Goal: Contribute content: Contribute content

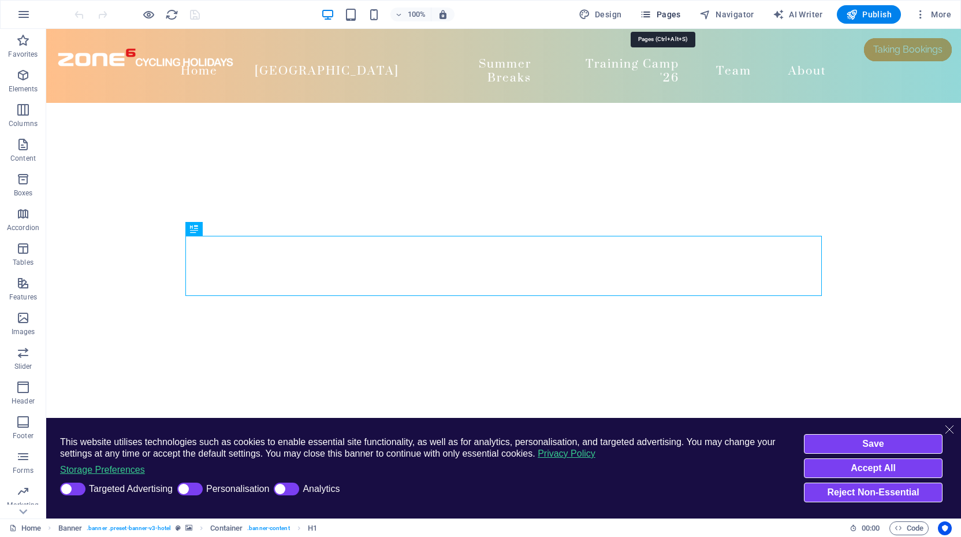
click at [656, 11] on span "Pages" at bounding box center [660, 15] width 40 height 12
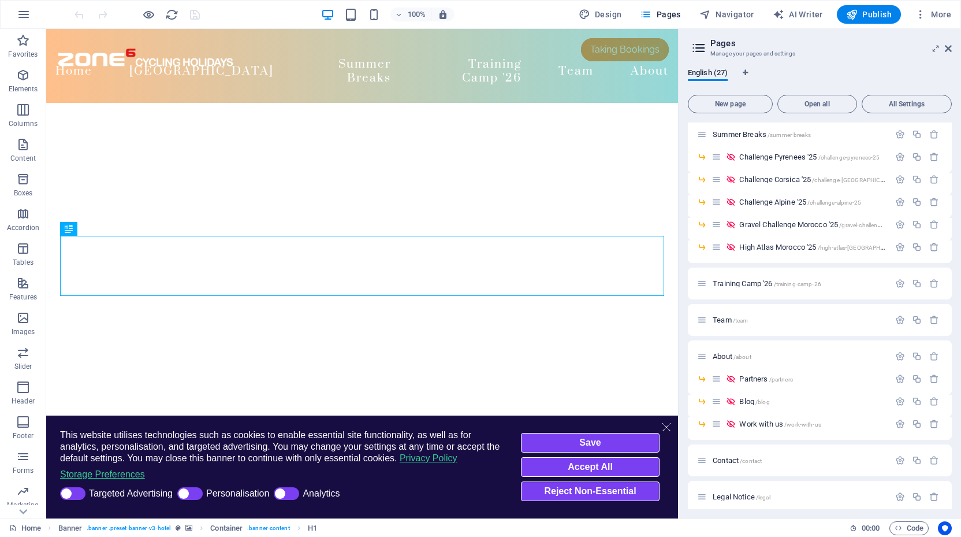
scroll to position [201, 0]
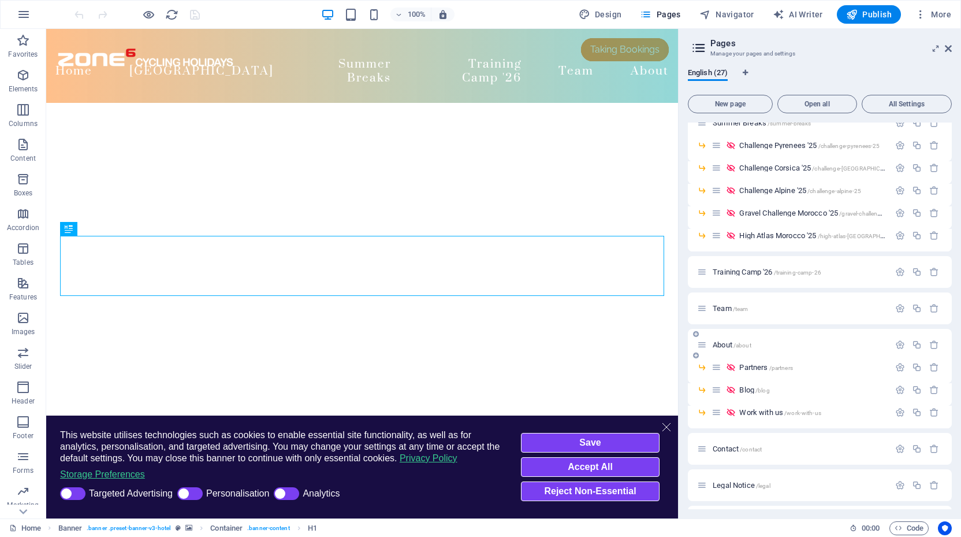
click at [720, 343] on span "About /about" at bounding box center [732, 344] width 39 height 9
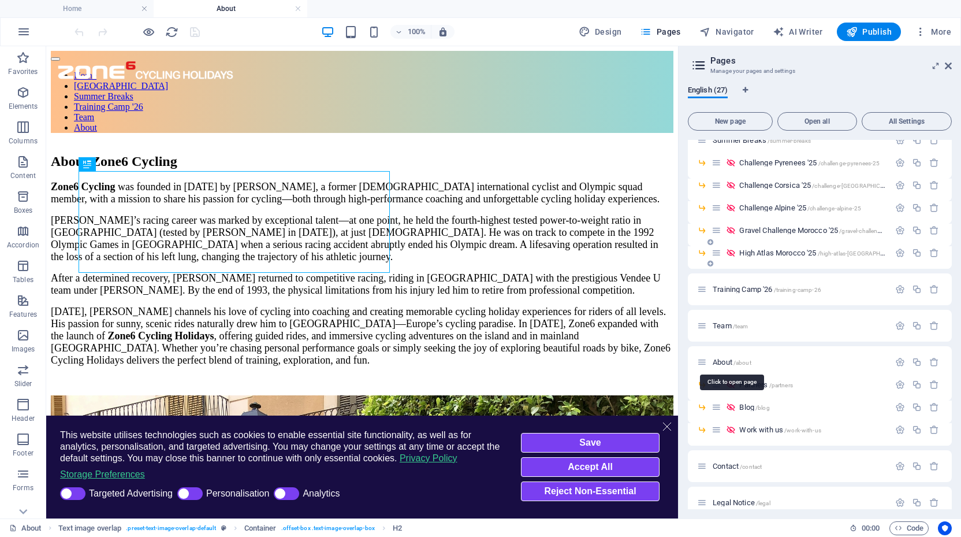
scroll to position [0, 0]
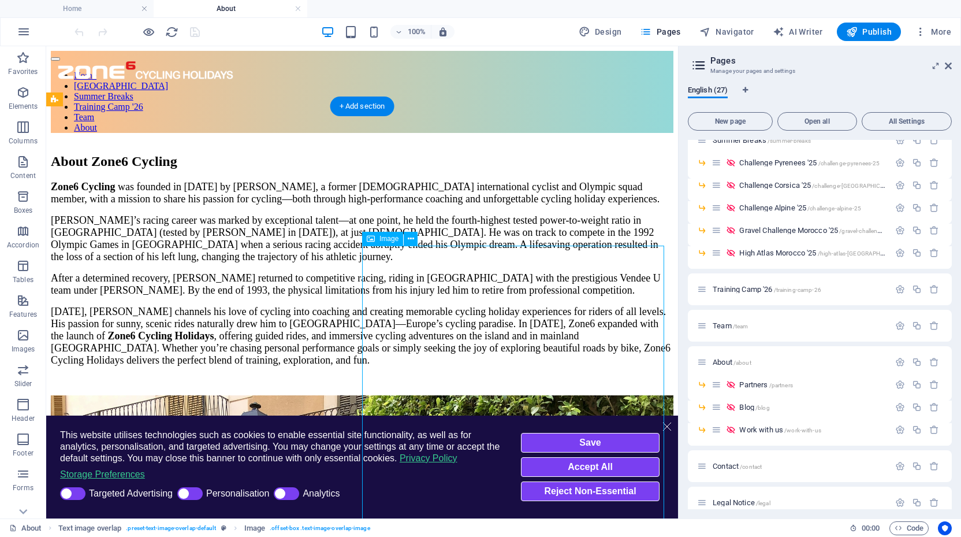
select select "%"
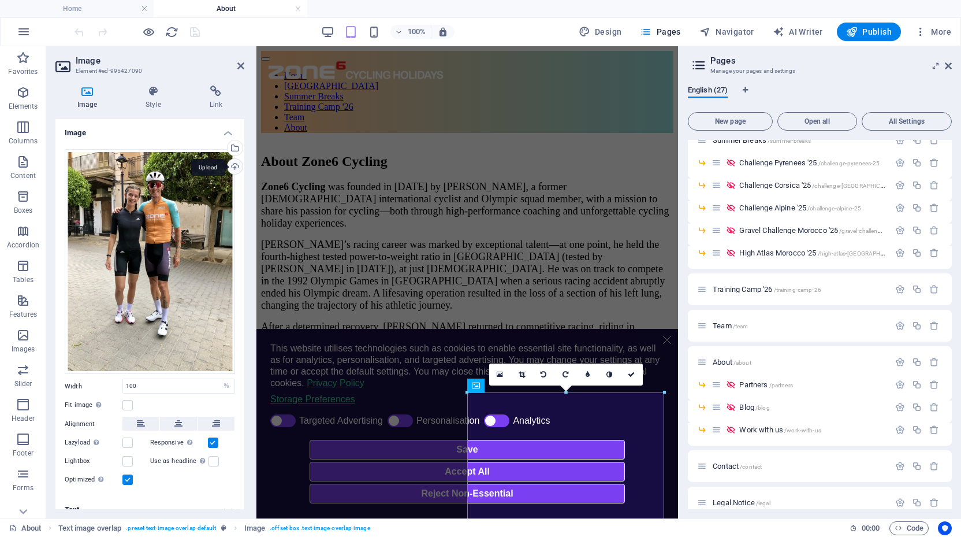
click at [235, 166] on div "Upload" at bounding box center [233, 167] width 17 height 17
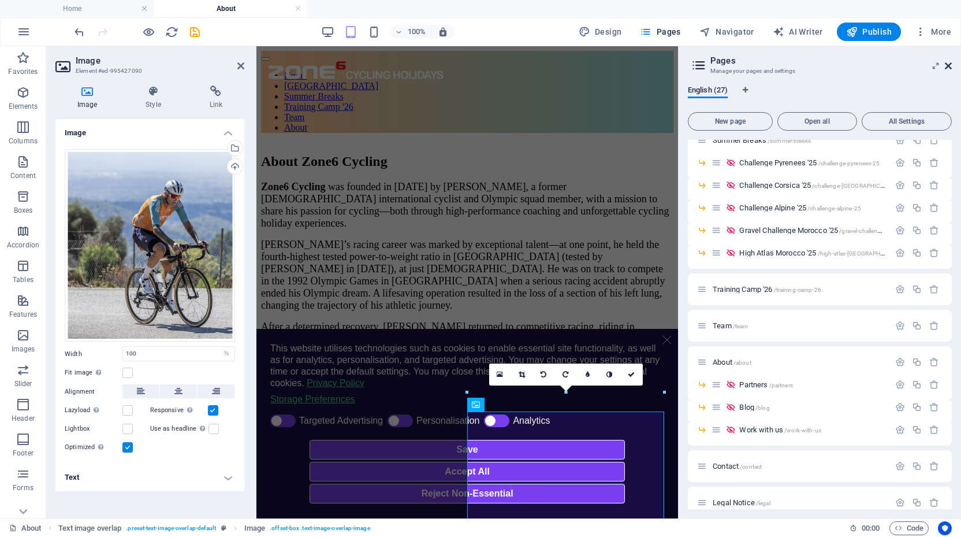
click at [949, 66] on icon at bounding box center [948, 65] width 7 height 9
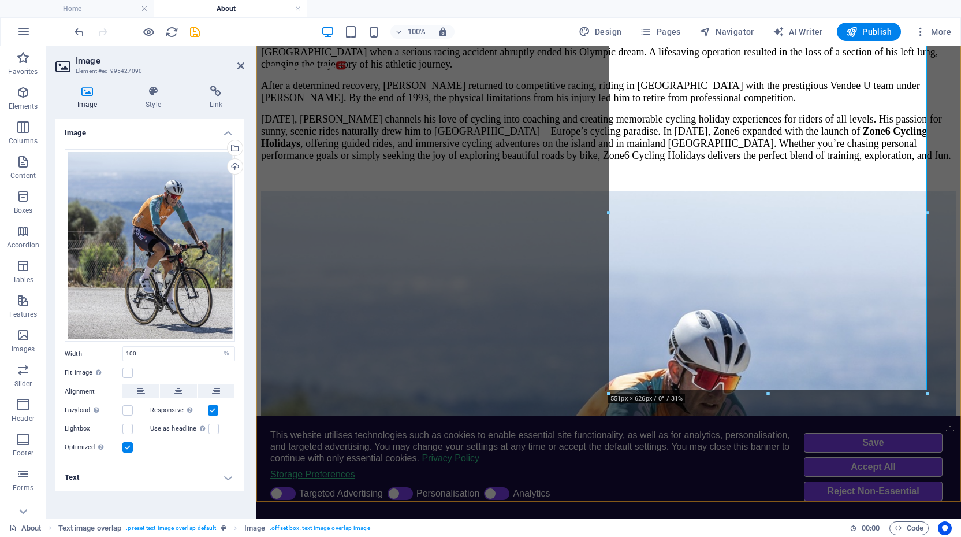
scroll to position [188, 0]
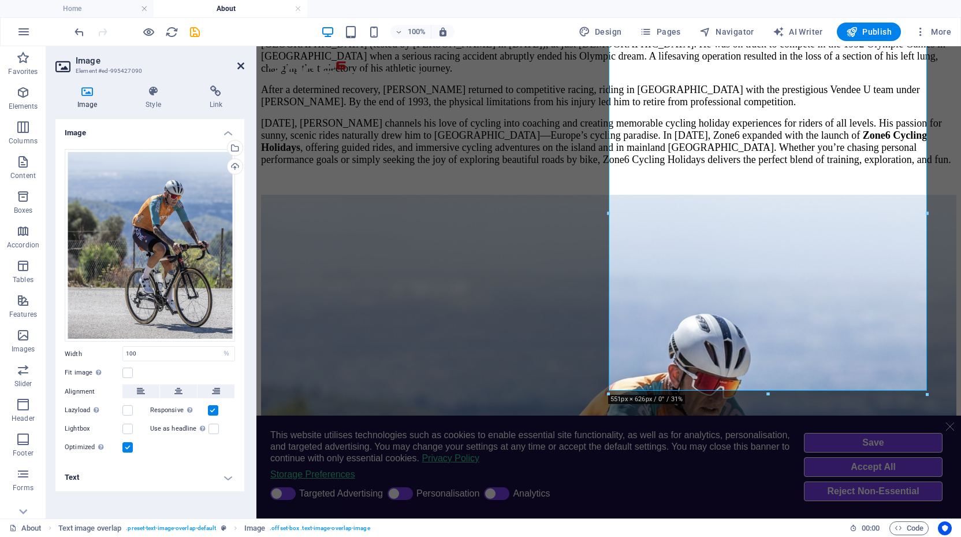
click at [240, 64] on icon at bounding box center [240, 65] width 7 height 9
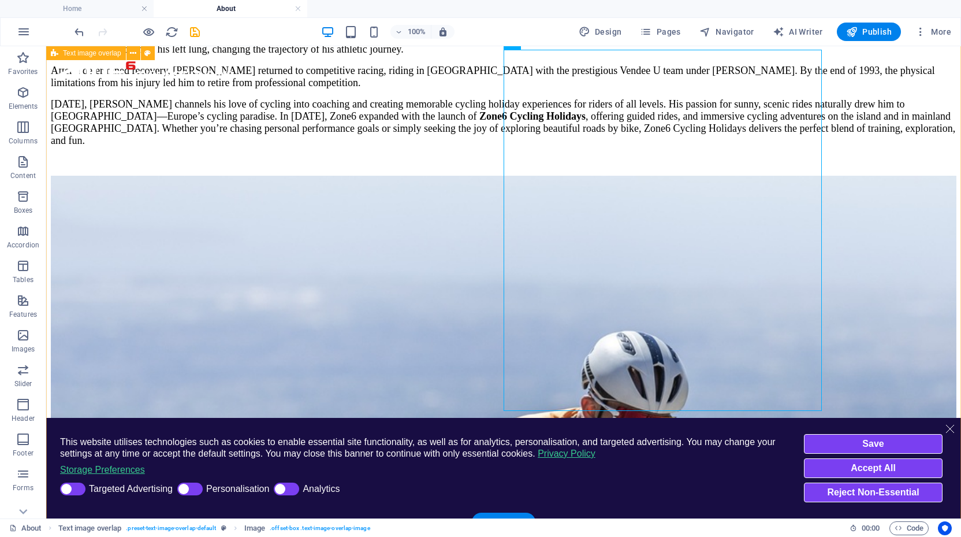
scroll to position [202, 0]
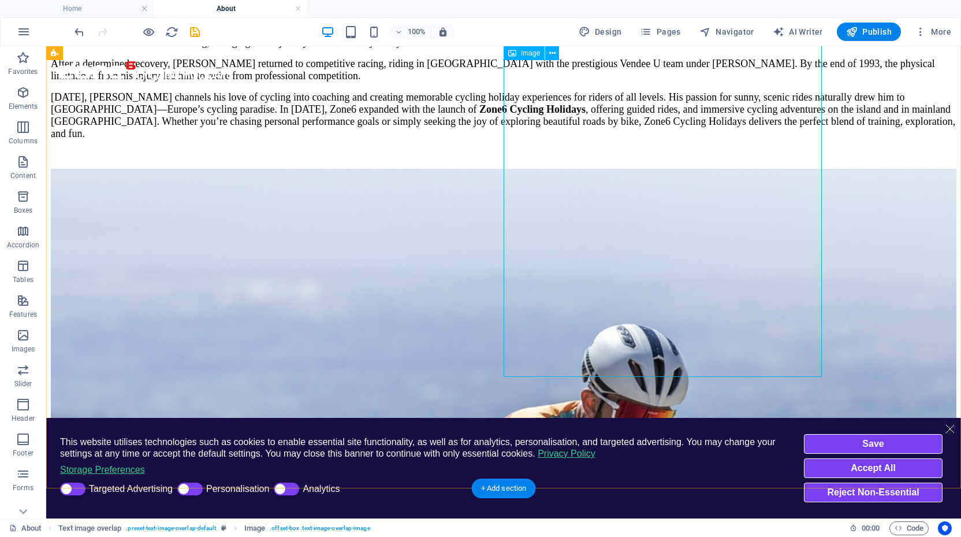
select select "%"
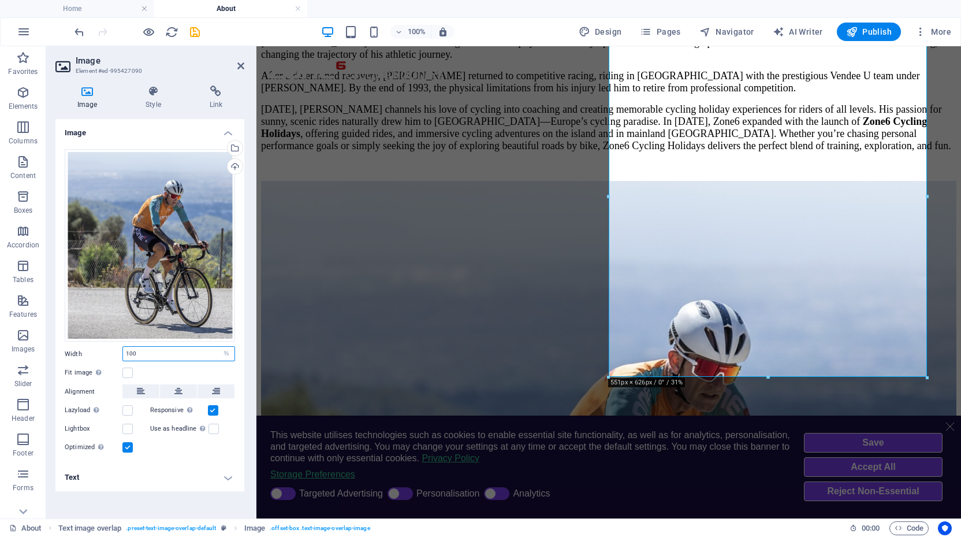
click at [151, 355] on input "100" at bounding box center [179, 354] width 112 height 14
type input "100"
click at [158, 370] on div "Fit image Automatically fit image to a fixed width and height" at bounding box center [150, 373] width 170 height 14
click at [129, 371] on label at bounding box center [127, 372] width 10 height 10
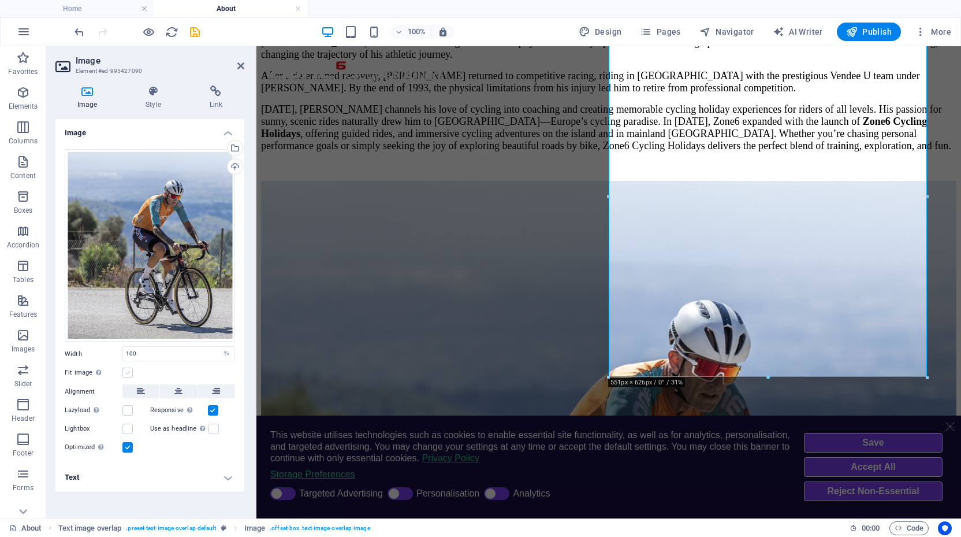
click at [0, 0] on input "Fit image Automatically fit image to a fixed width and height" at bounding box center [0, 0] width 0 height 0
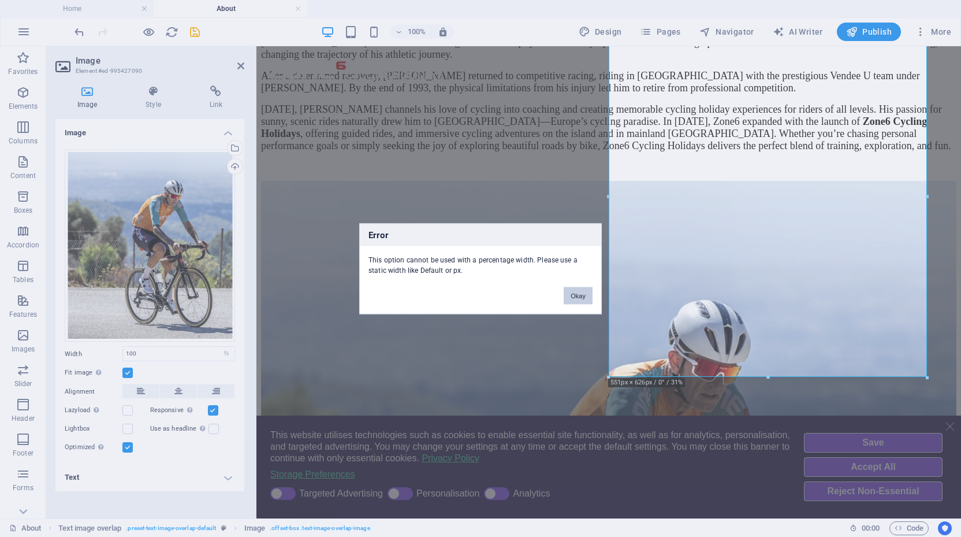
click at [573, 292] on button "Okay" at bounding box center [578, 295] width 29 height 17
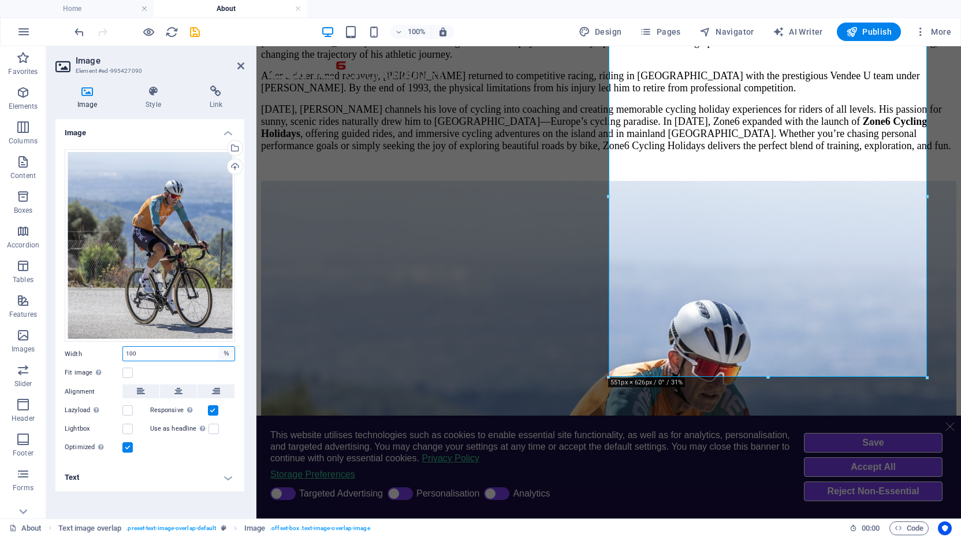
select select "default"
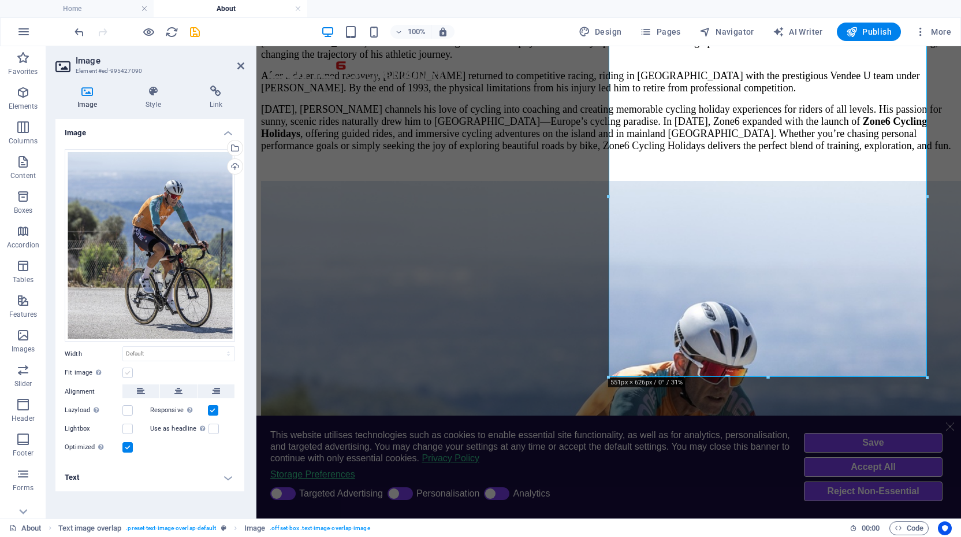
click at [125, 371] on label at bounding box center [127, 372] width 10 height 10
click at [0, 0] on input "Fit image Automatically fit image to a fixed width and height" at bounding box center [0, 0] width 0 height 0
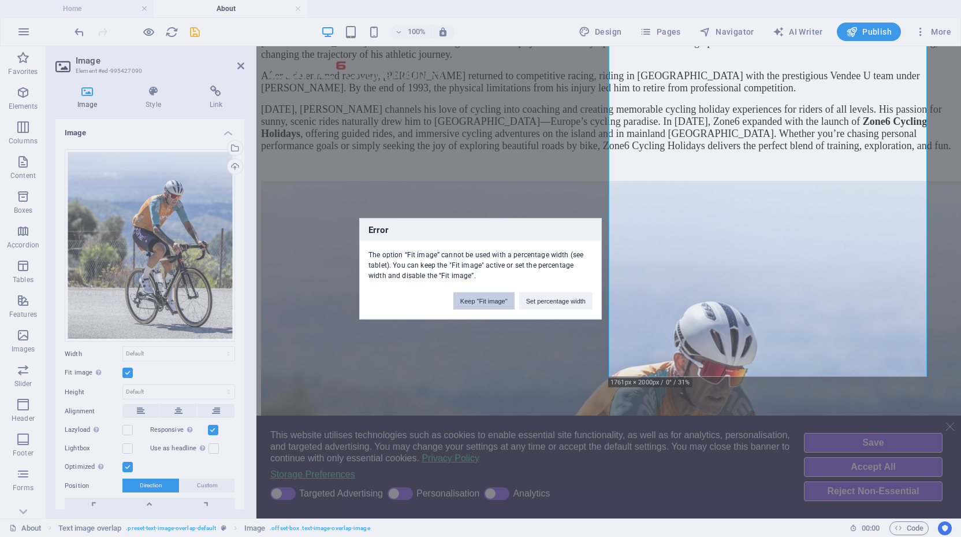
click at [485, 299] on button "Keep "Fit image"" at bounding box center [484, 300] width 61 height 17
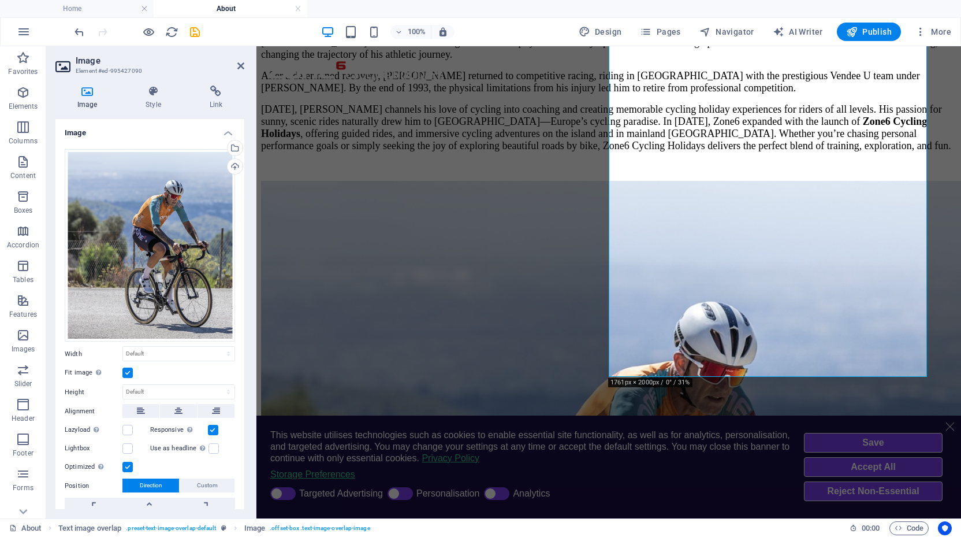
click at [129, 370] on label at bounding box center [127, 372] width 10 height 10
click at [0, 0] on input "Fit image Automatically fit image to a fixed width and height" at bounding box center [0, 0] width 0 height 0
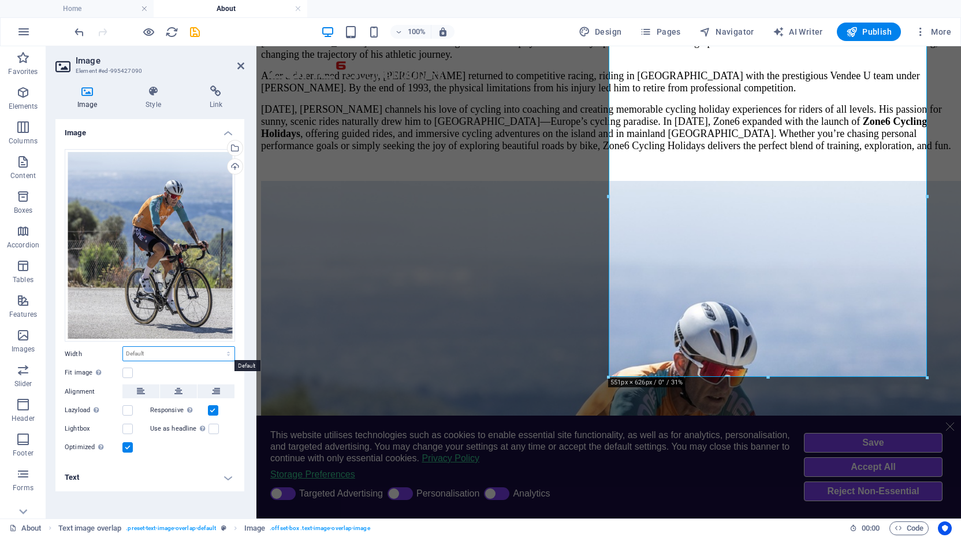
select select "%"
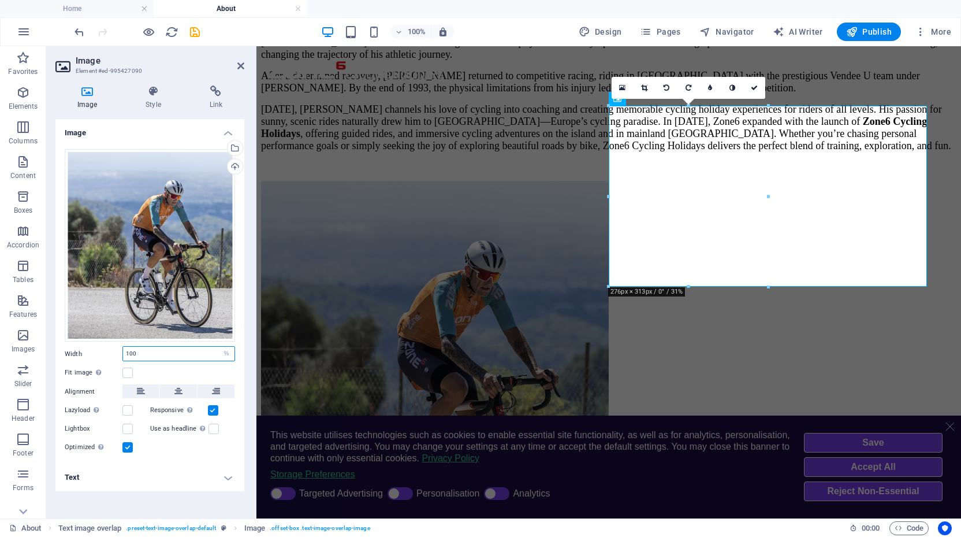
type input "100"
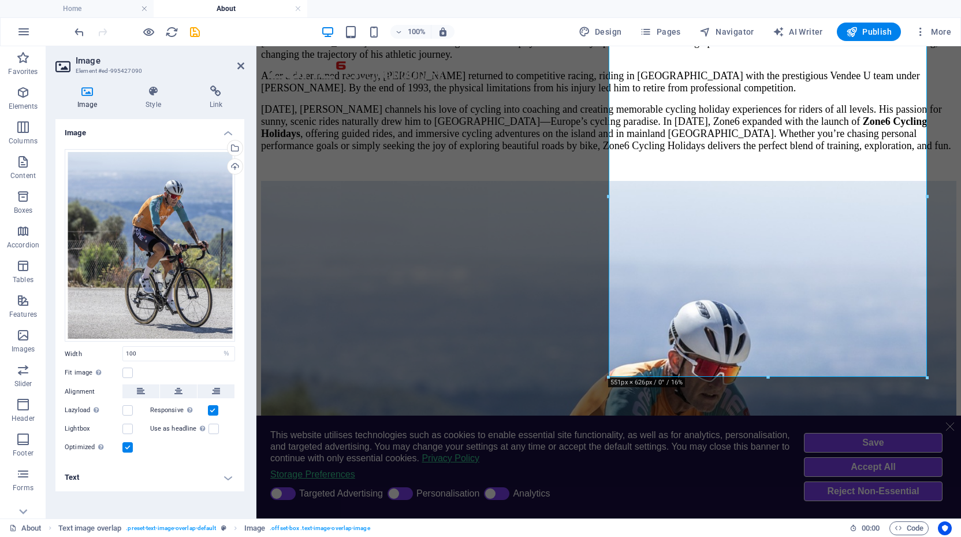
click at [211, 408] on label at bounding box center [213, 410] width 10 height 10
click at [0, 0] on input "Responsive Automatically load retina image and smartphone optimized sizes." at bounding box center [0, 0] width 0 height 0
click at [220, 475] on h4 "Text" at bounding box center [149, 477] width 189 height 28
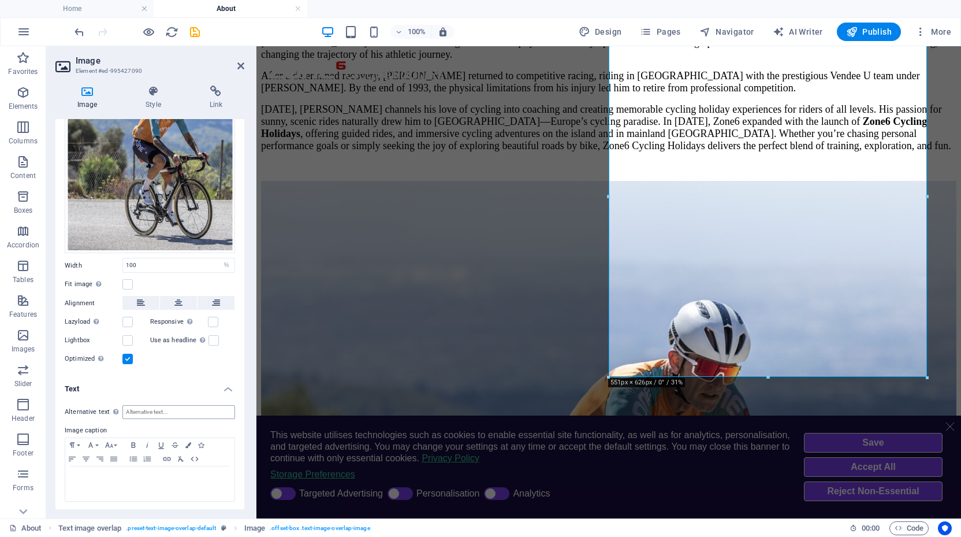
scroll to position [88, 0]
click at [162, 406] on input "Alternative text The alternative text is used by devices that cannot display im…" at bounding box center [178, 413] width 113 height 14
type input "[PERSON_NAME] Zone6"
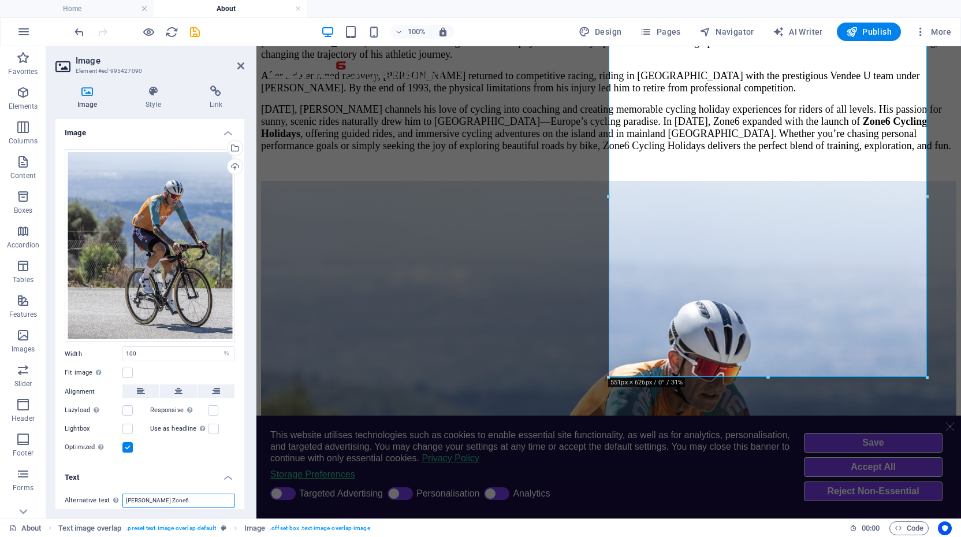
scroll to position [0, 0]
click at [157, 87] on icon at bounding box center [153, 92] width 59 height 12
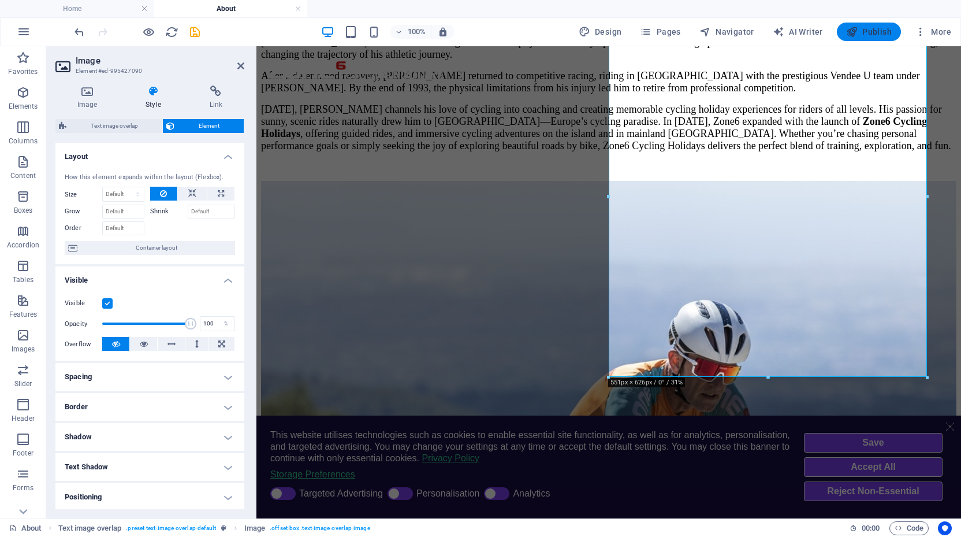
click at [881, 30] on span "Publish" at bounding box center [869, 32] width 46 height 12
